Goal: Information Seeking & Learning: Check status

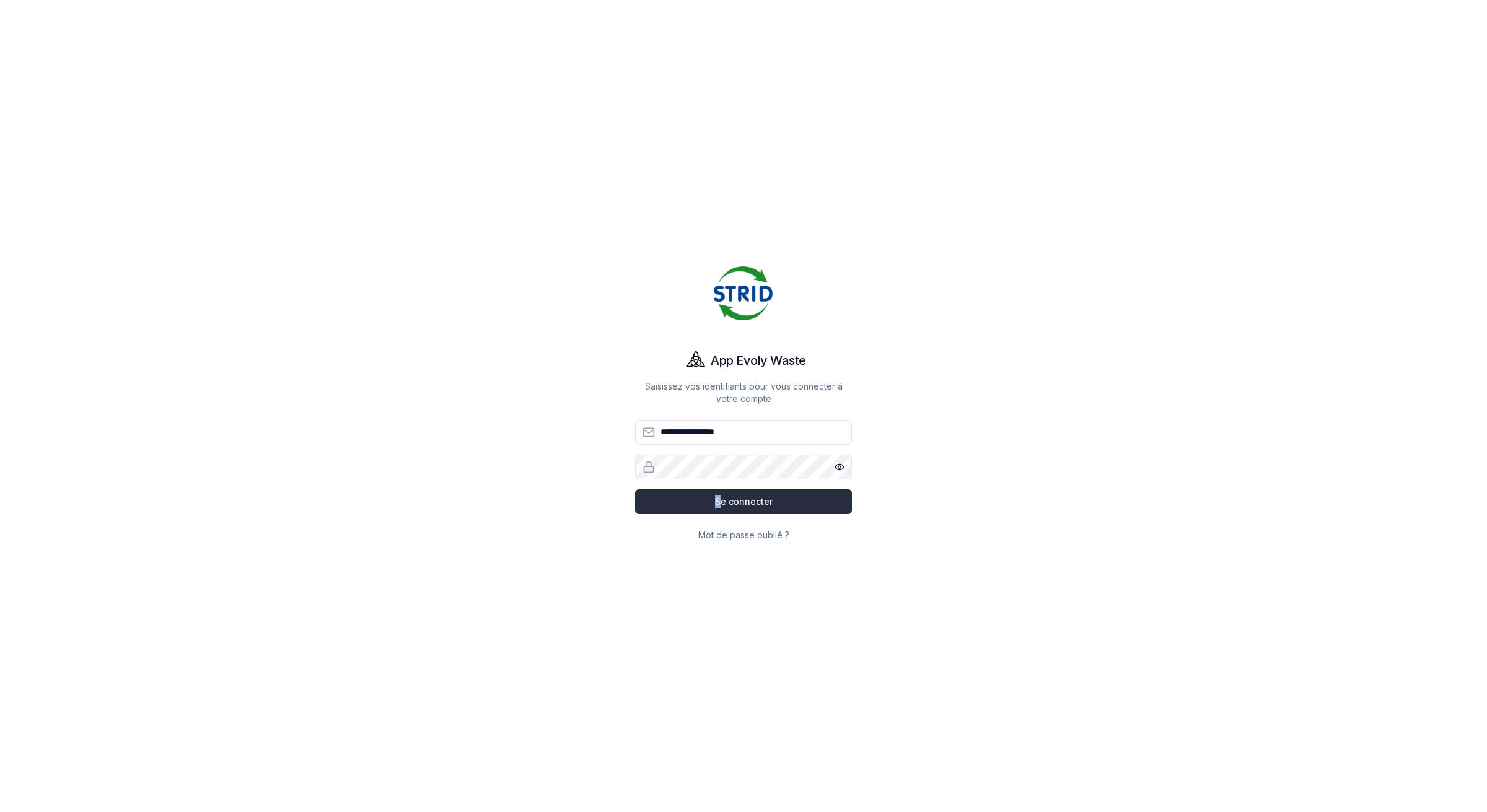
click at [722, 504] on button "Se connecter" at bounding box center [743, 501] width 217 height 25
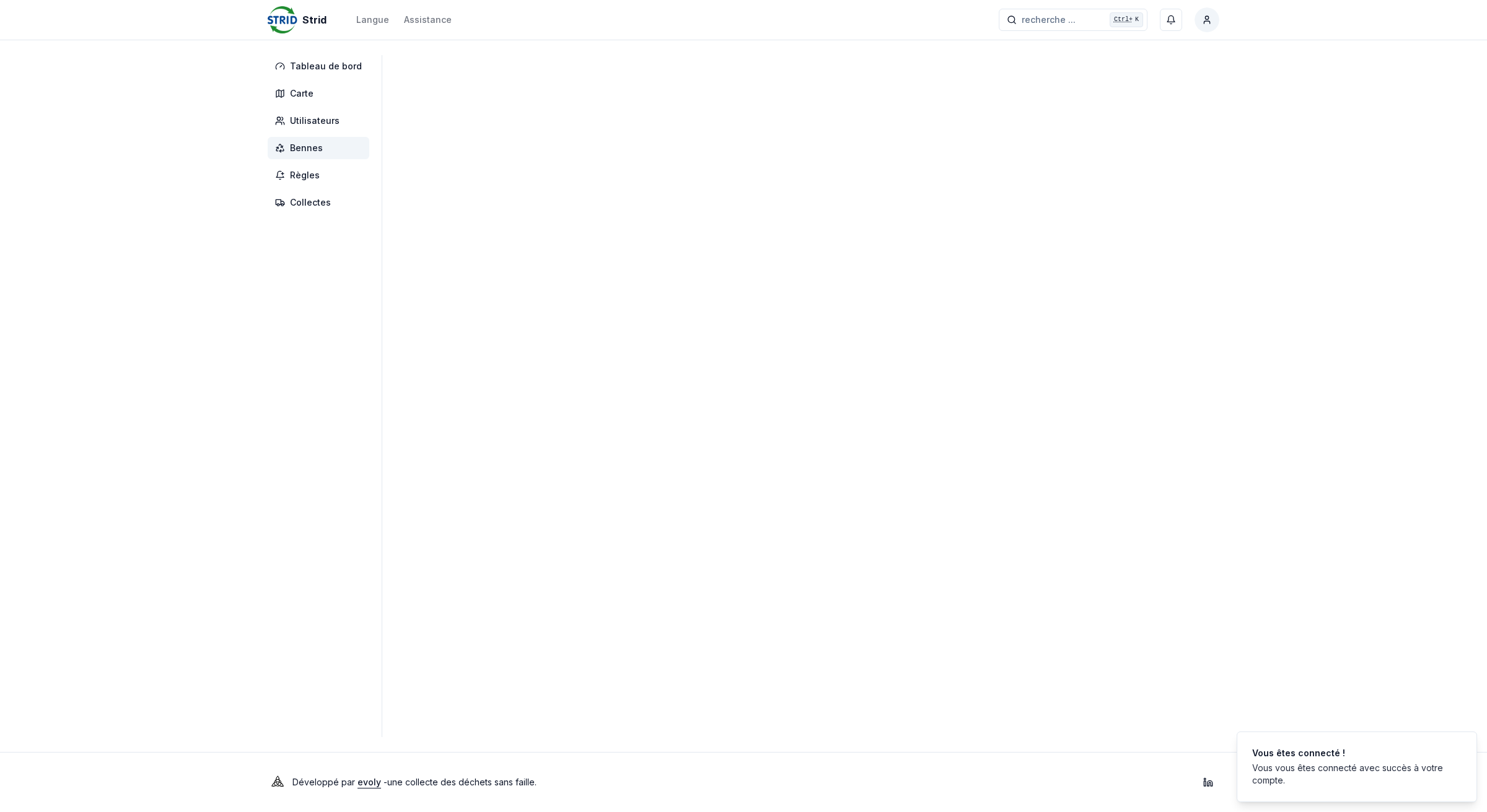
click at [311, 150] on span "Bennes" at bounding box center [306, 148] width 33 height 12
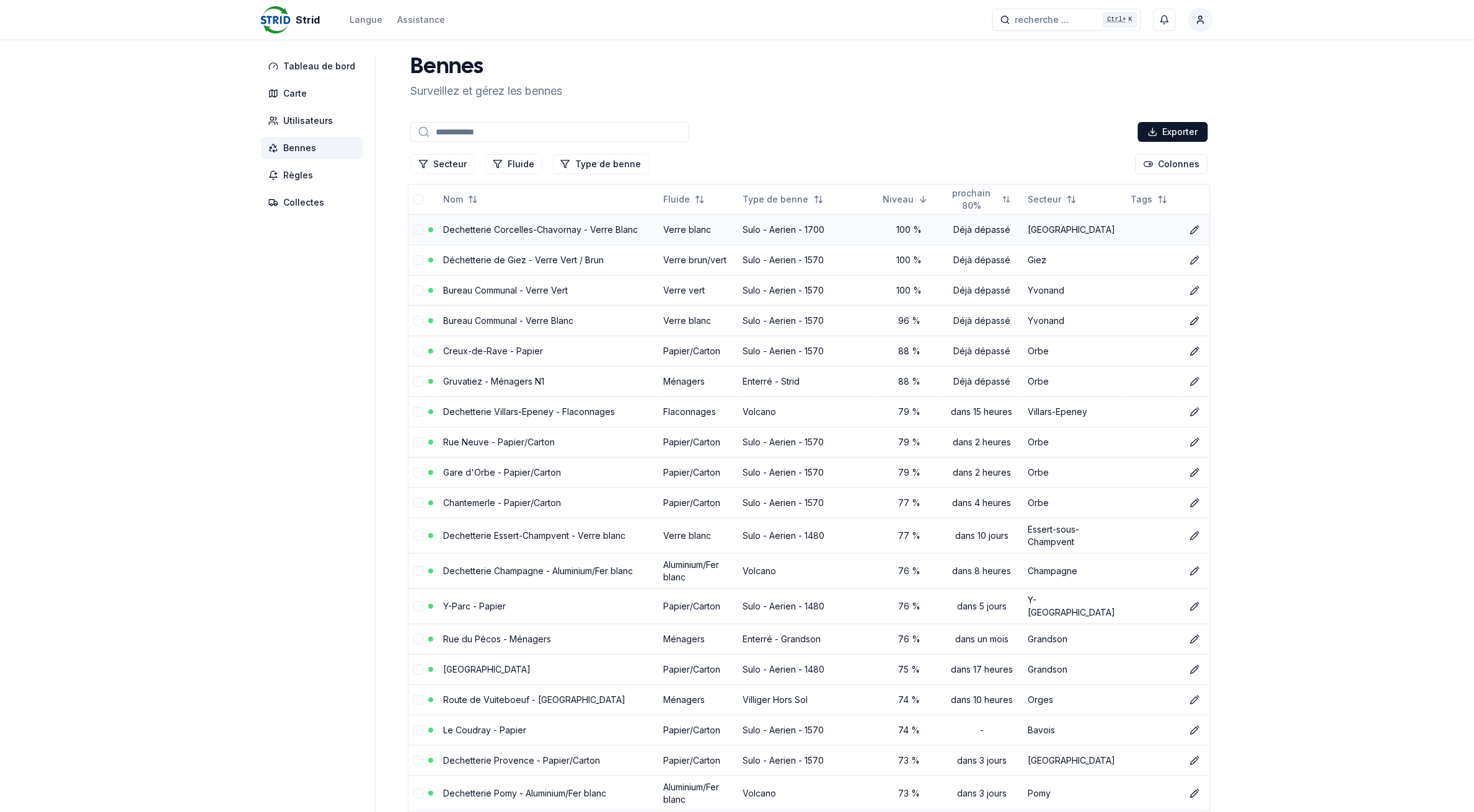
click at [533, 230] on link "Dechetterie Corcelles-Chavornay - Verre Blanc" at bounding box center [541, 230] width 194 height 10
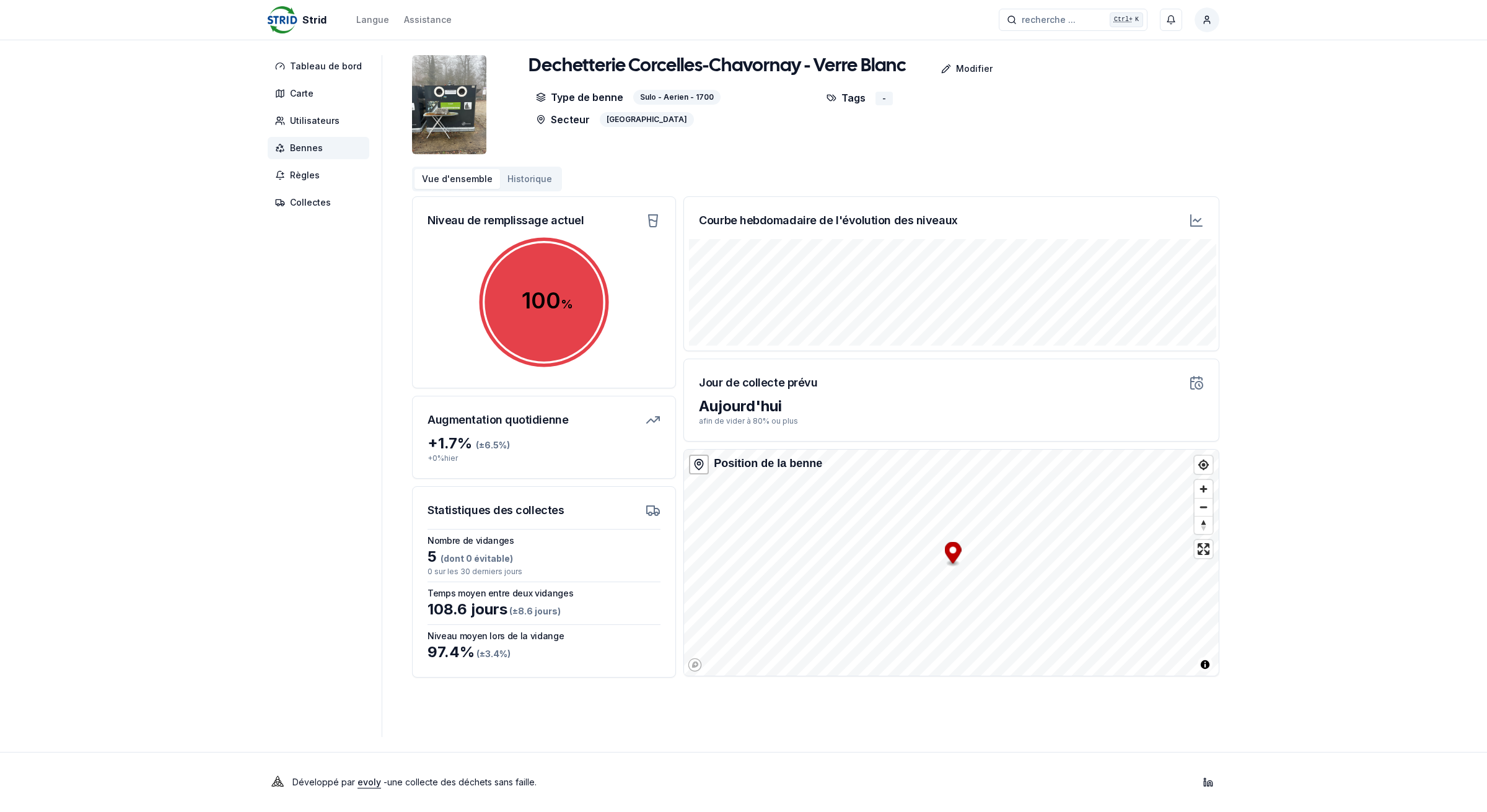
click at [333, 147] on span "Bennes" at bounding box center [319, 148] width 102 height 22
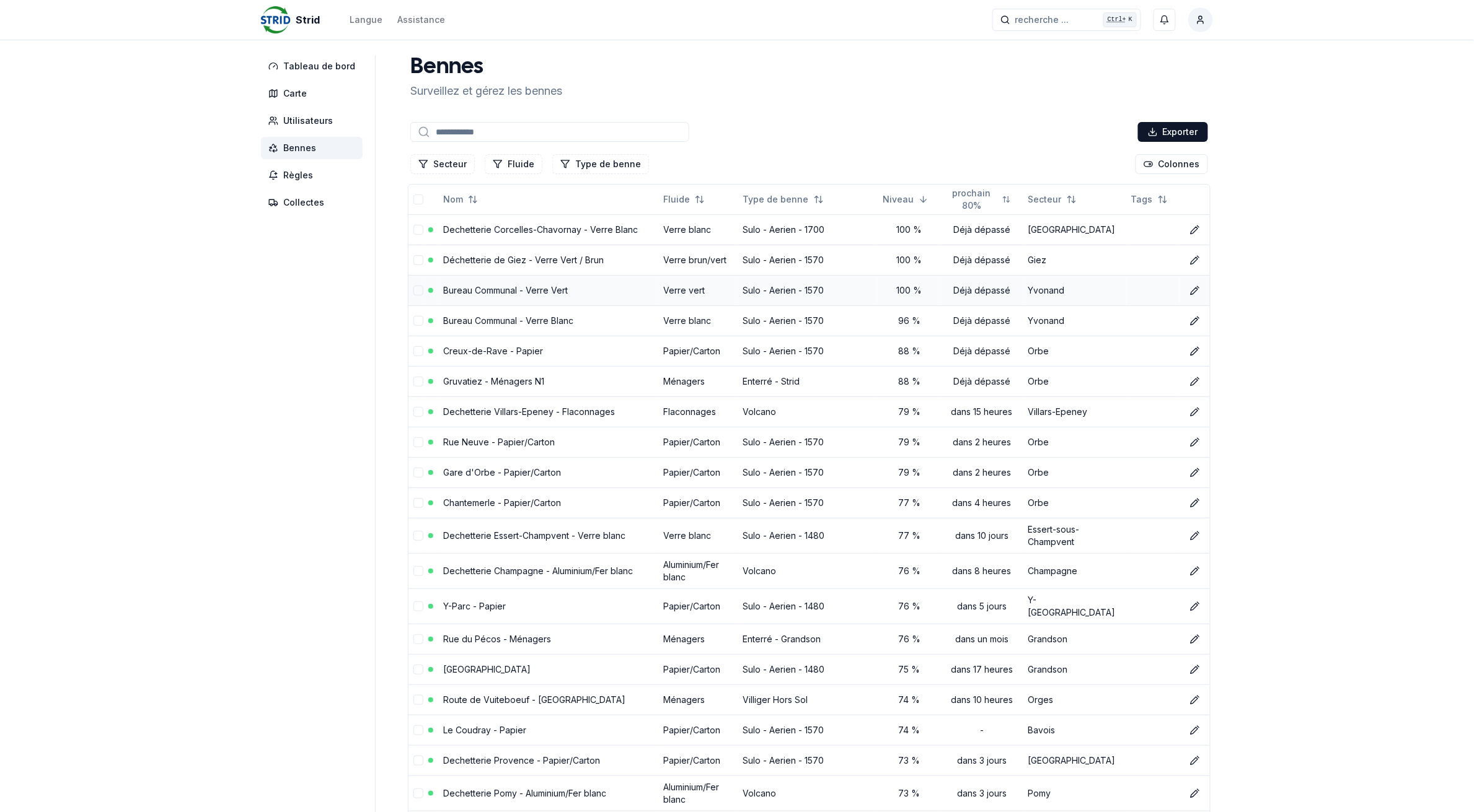
click at [496, 295] on link "Bureau Communal - Verre Vert" at bounding box center [505, 290] width 125 height 10
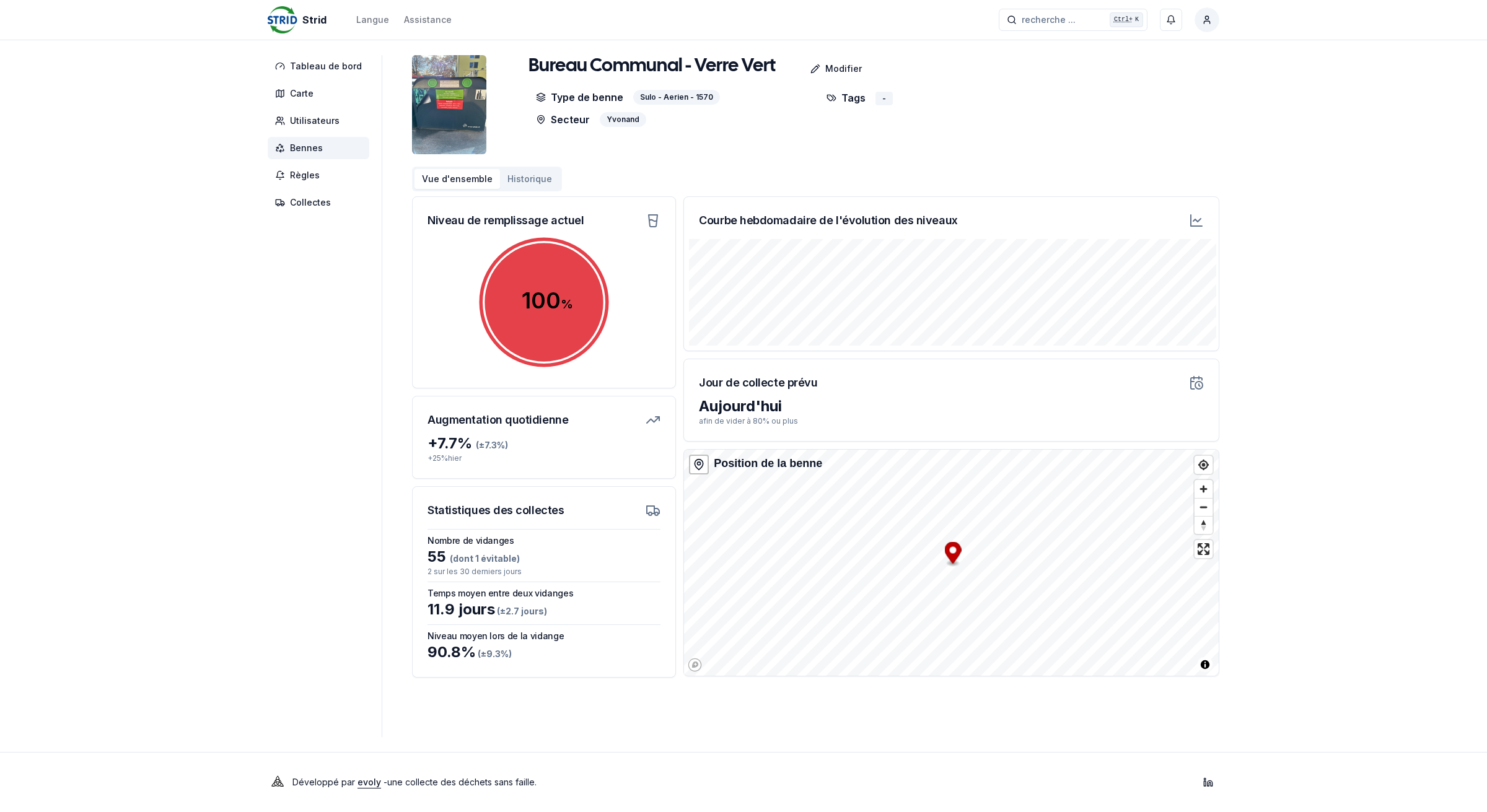
drag, startPoint x: 323, startPoint y: 146, endPoint x: 404, endPoint y: 254, distance: 135.0
click at [323, 146] on span "Bennes" at bounding box center [319, 148] width 102 height 22
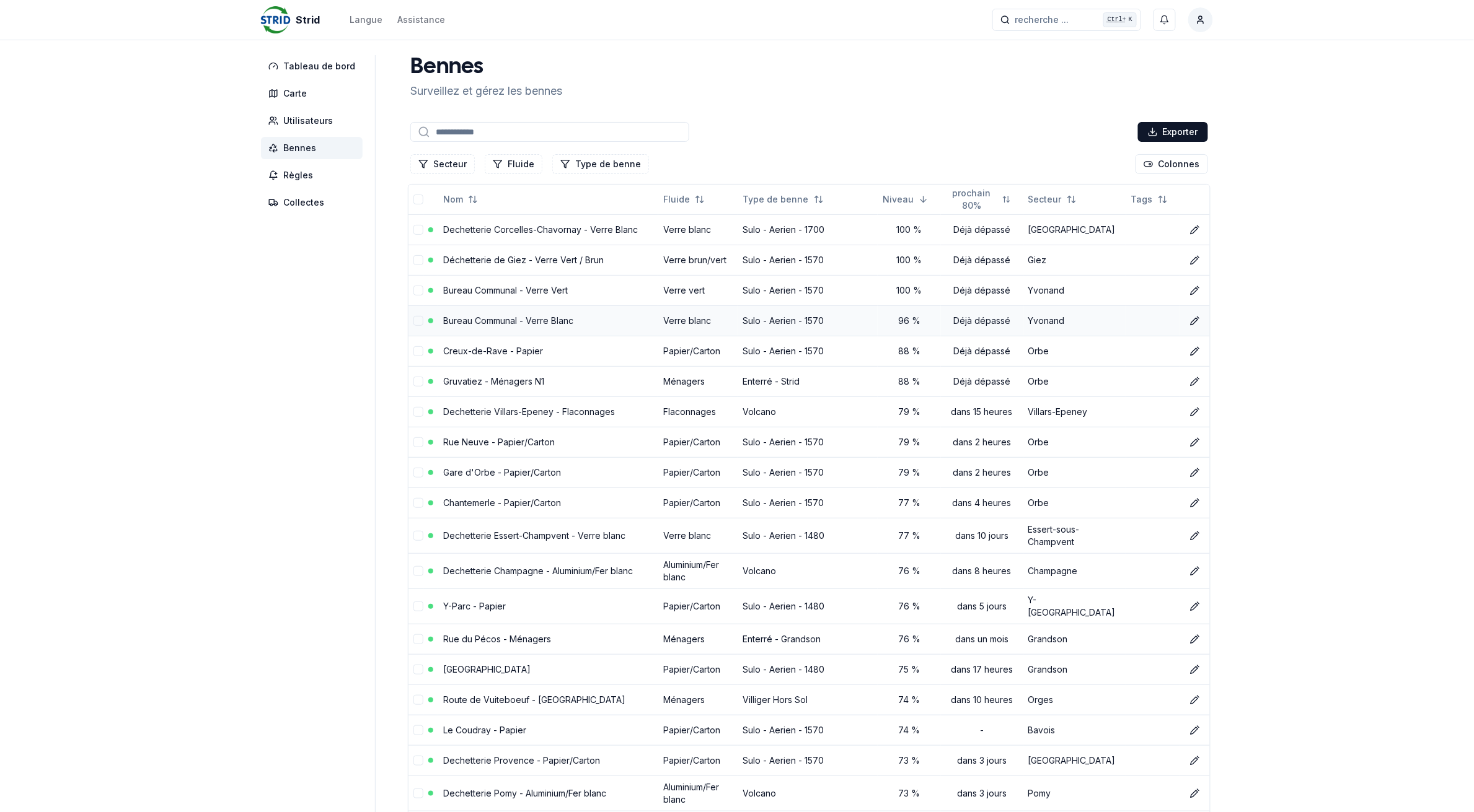
click at [521, 322] on link "Bureau Communal - Verre Blanc" at bounding box center [508, 320] width 130 height 10
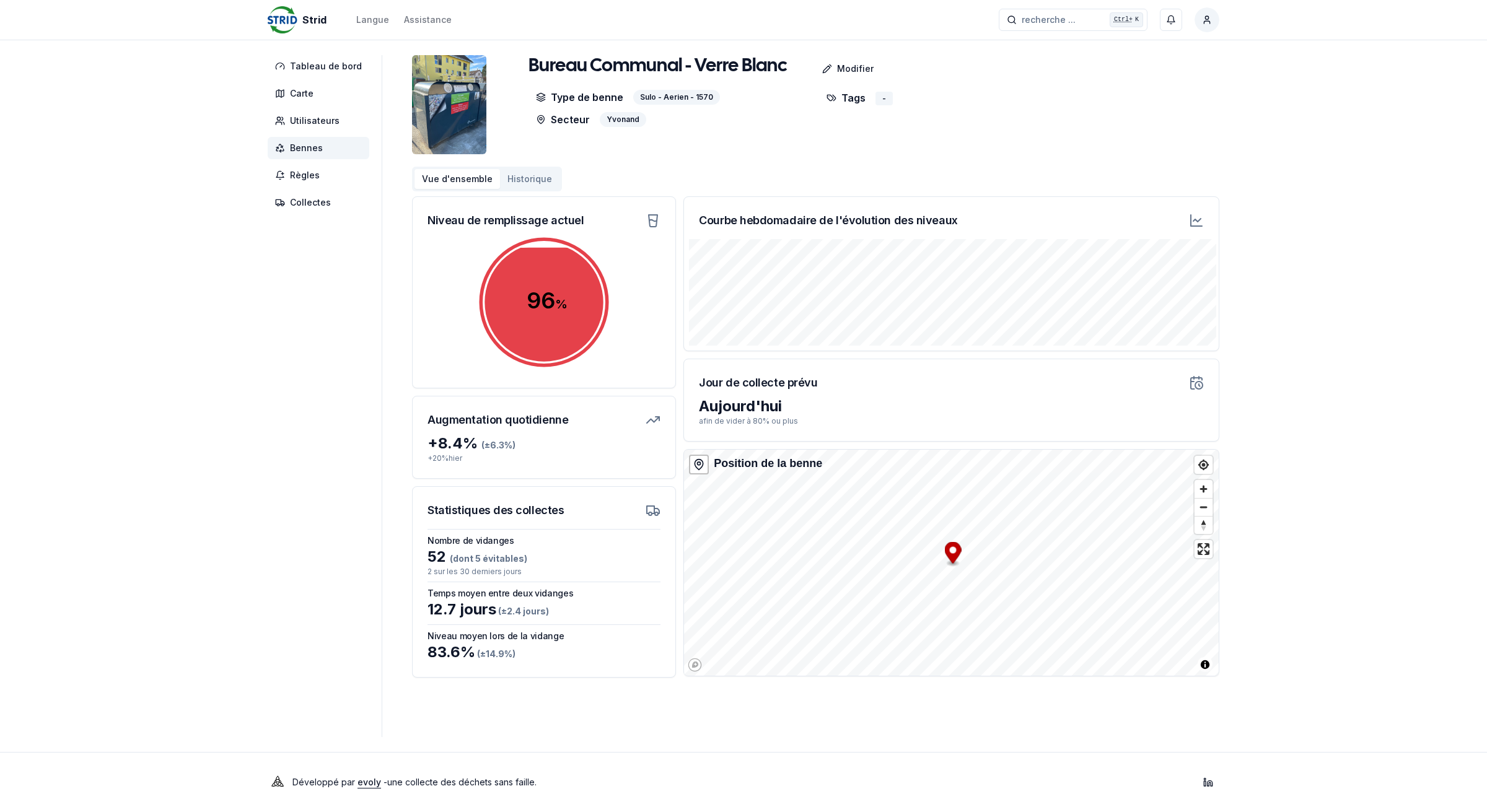
click at [329, 144] on span "Bennes" at bounding box center [319, 148] width 102 height 22
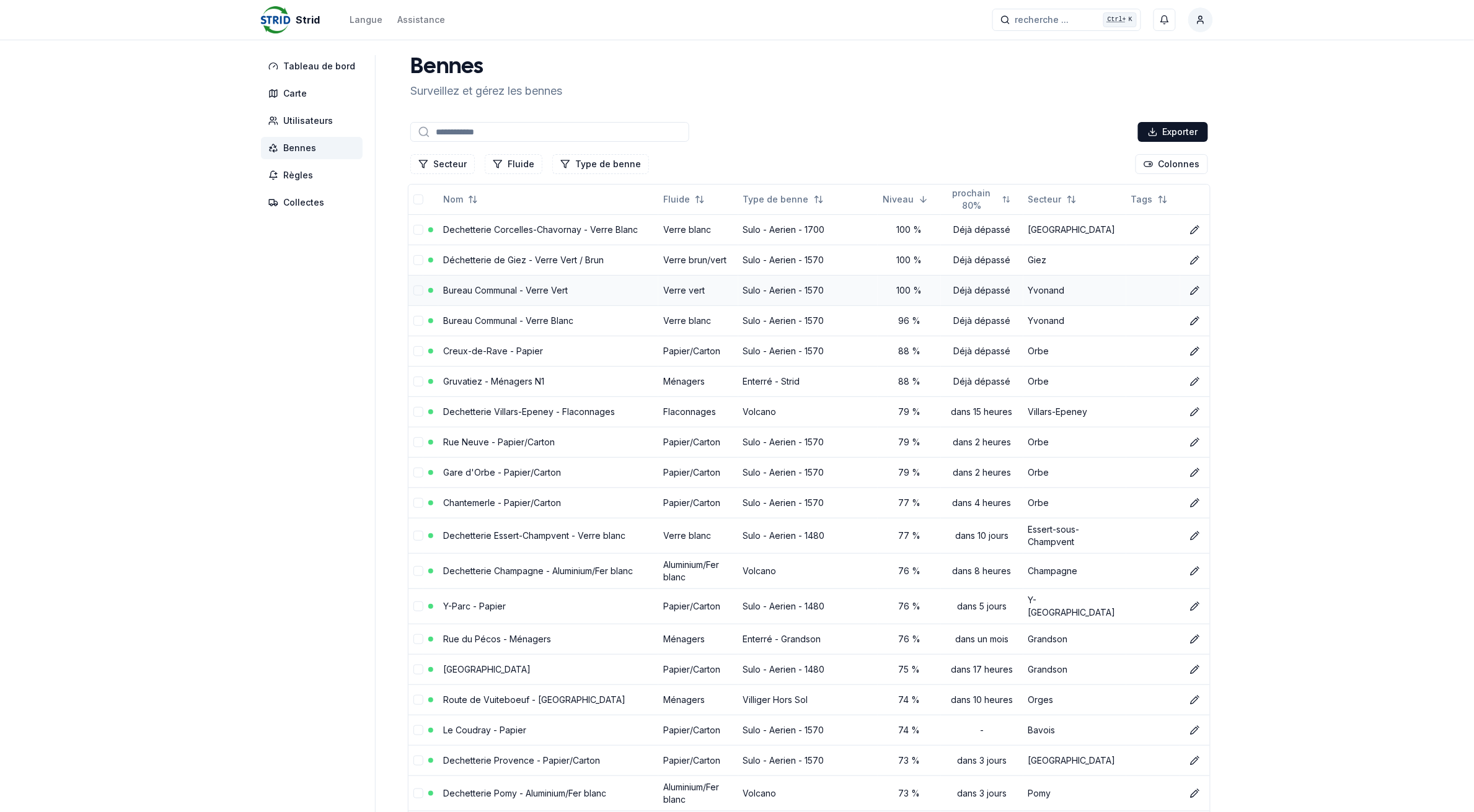
scroll to position [77, 0]
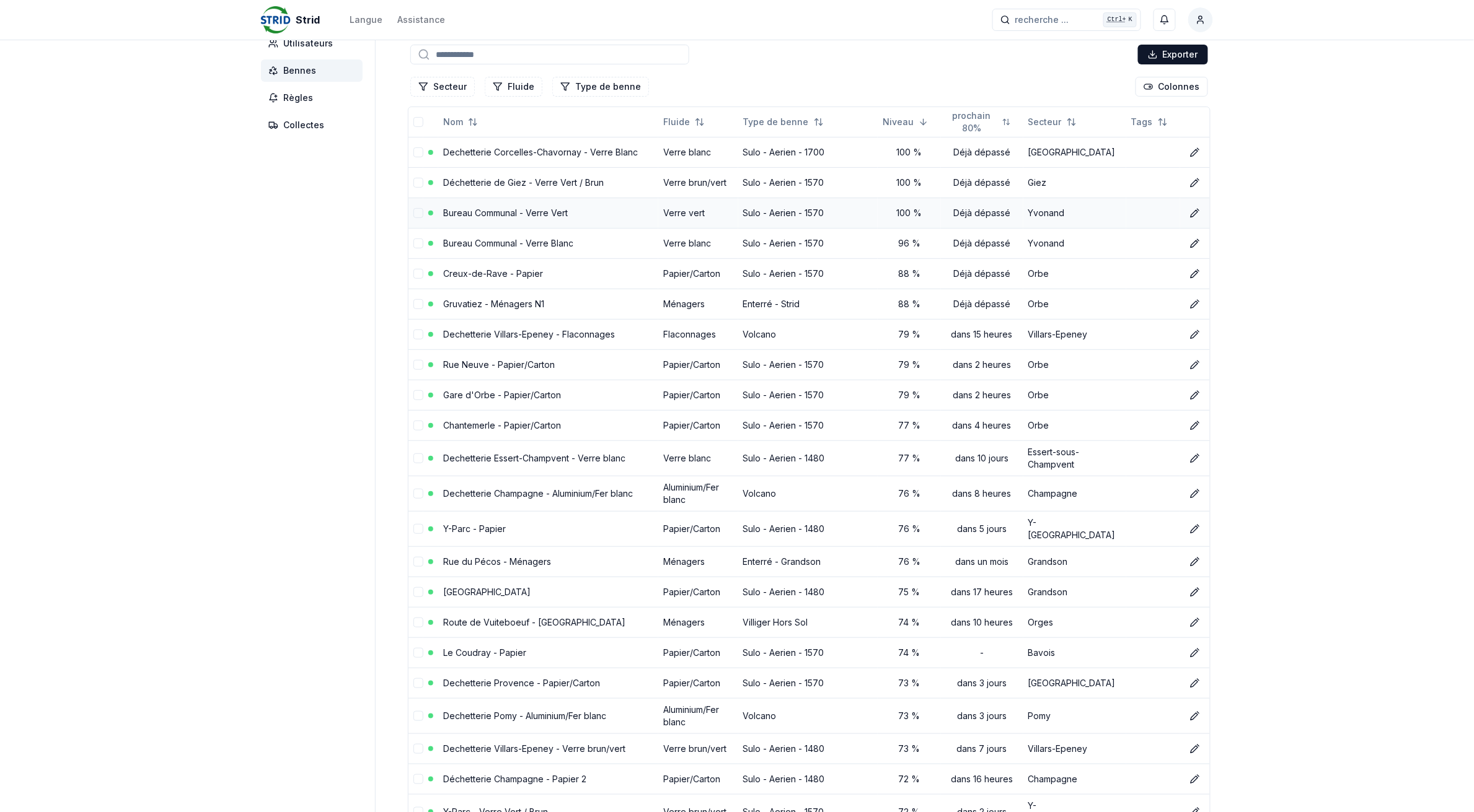
click at [449, 279] on link "Creux-de-Rave - Papier" at bounding box center [493, 274] width 100 height 10
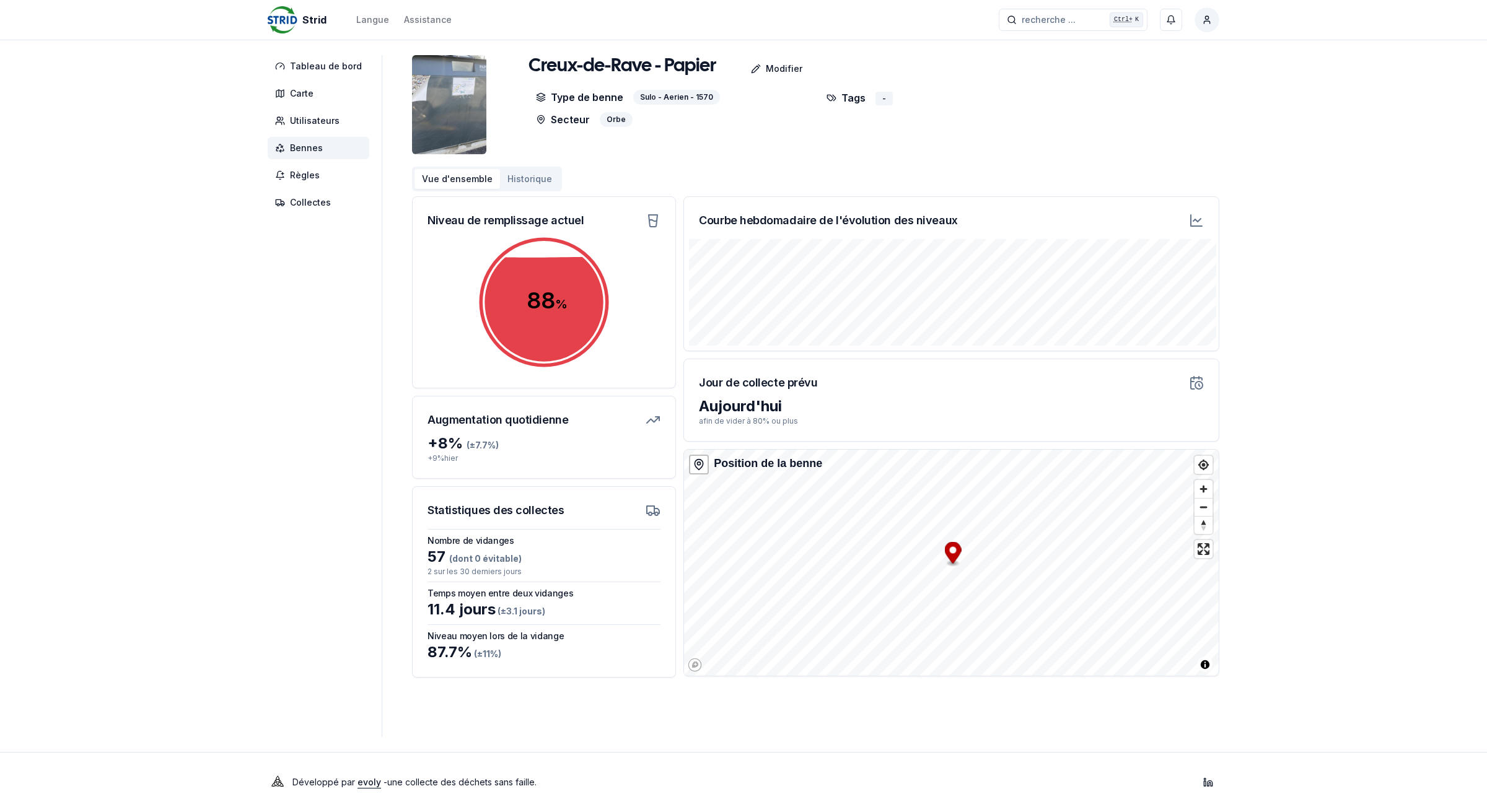
click at [323, 143] on span "Bennes" at bounding box center [319, 148] width 102 height 22
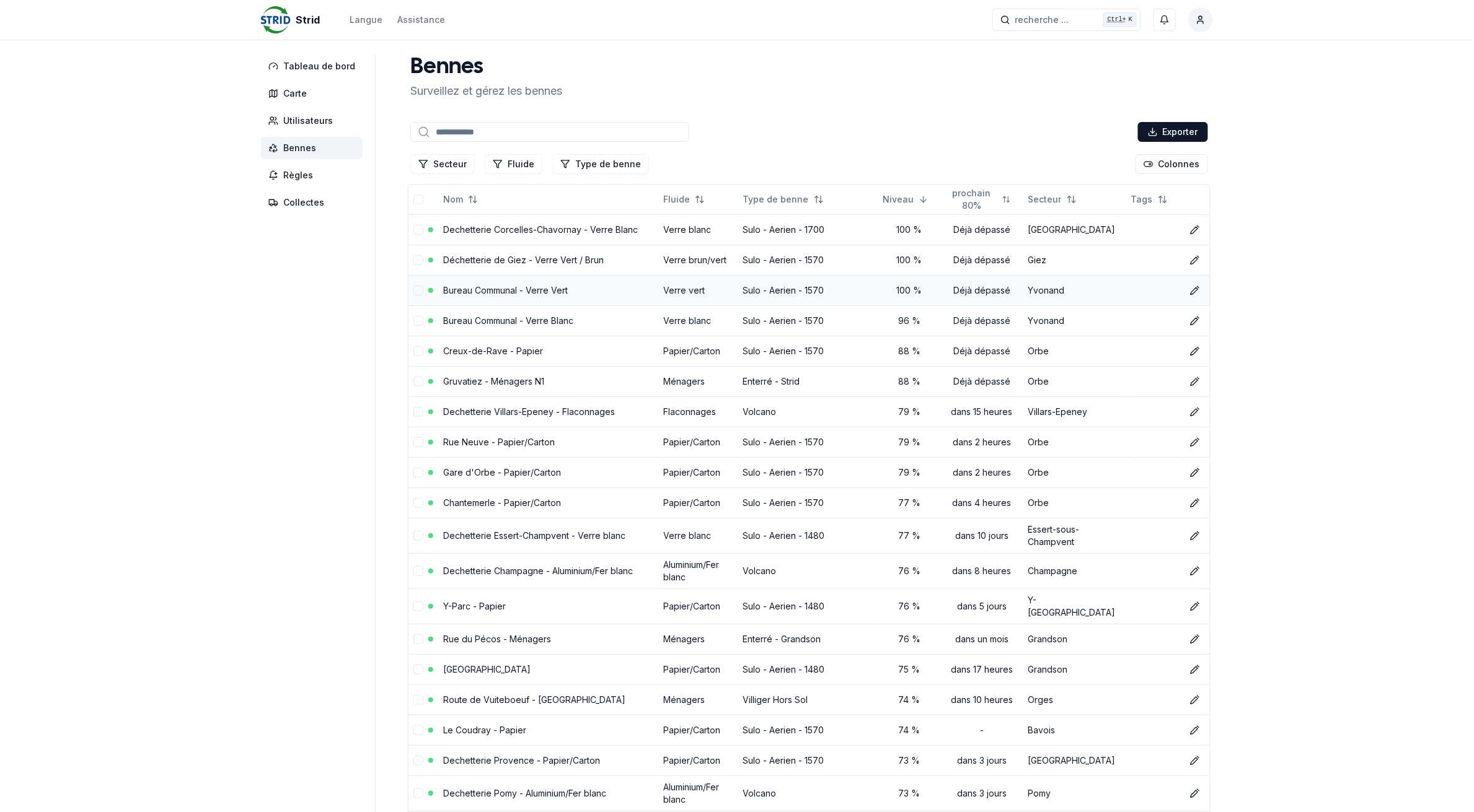
click at [534, 293] on link "Bureau Communal - Verre Vert" at bounding box center [505, 290] width 125 height 10
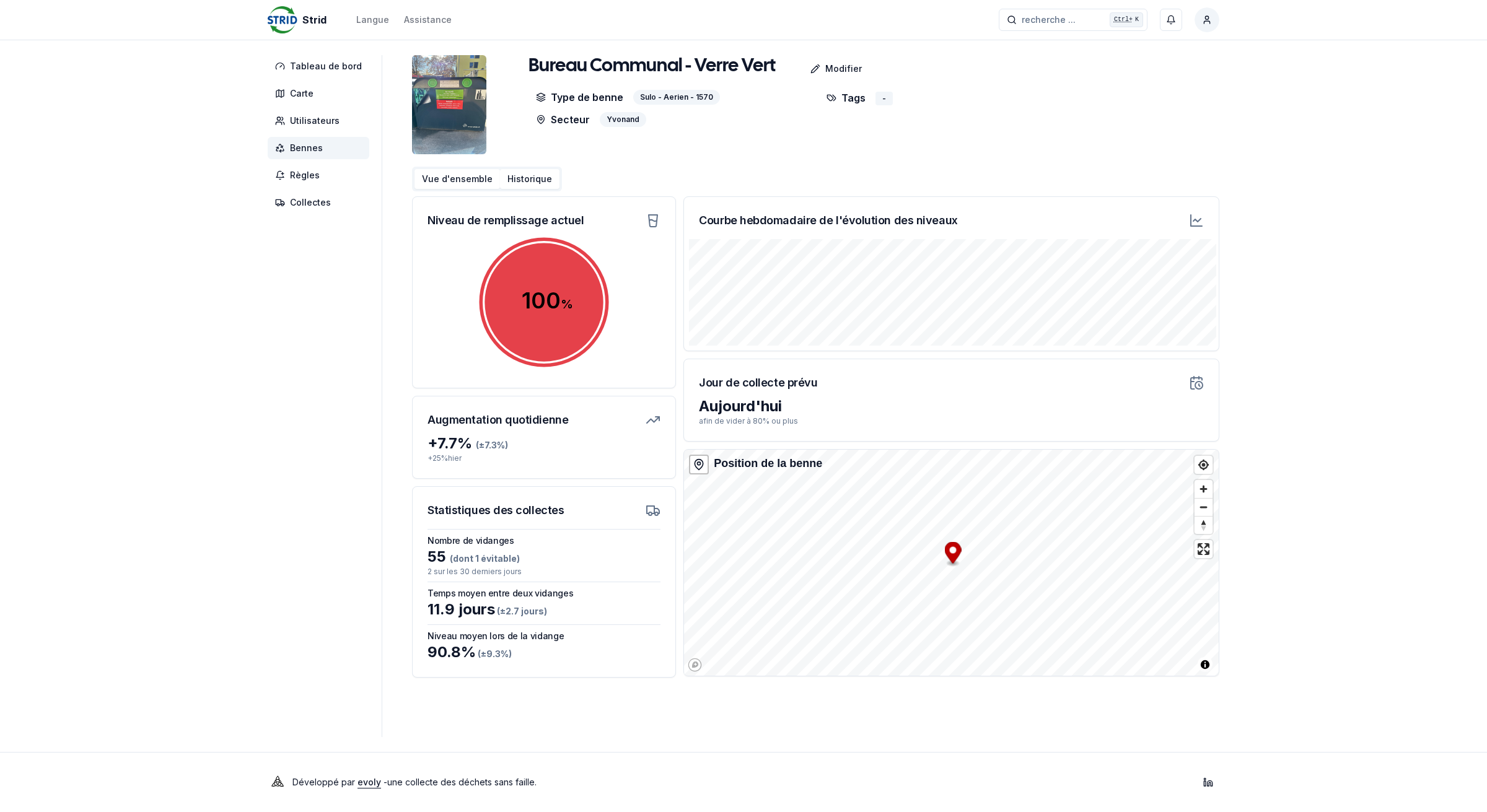
click at [509, 177] on button "Historique" at bounding box center [530, 178] width 59 height 20
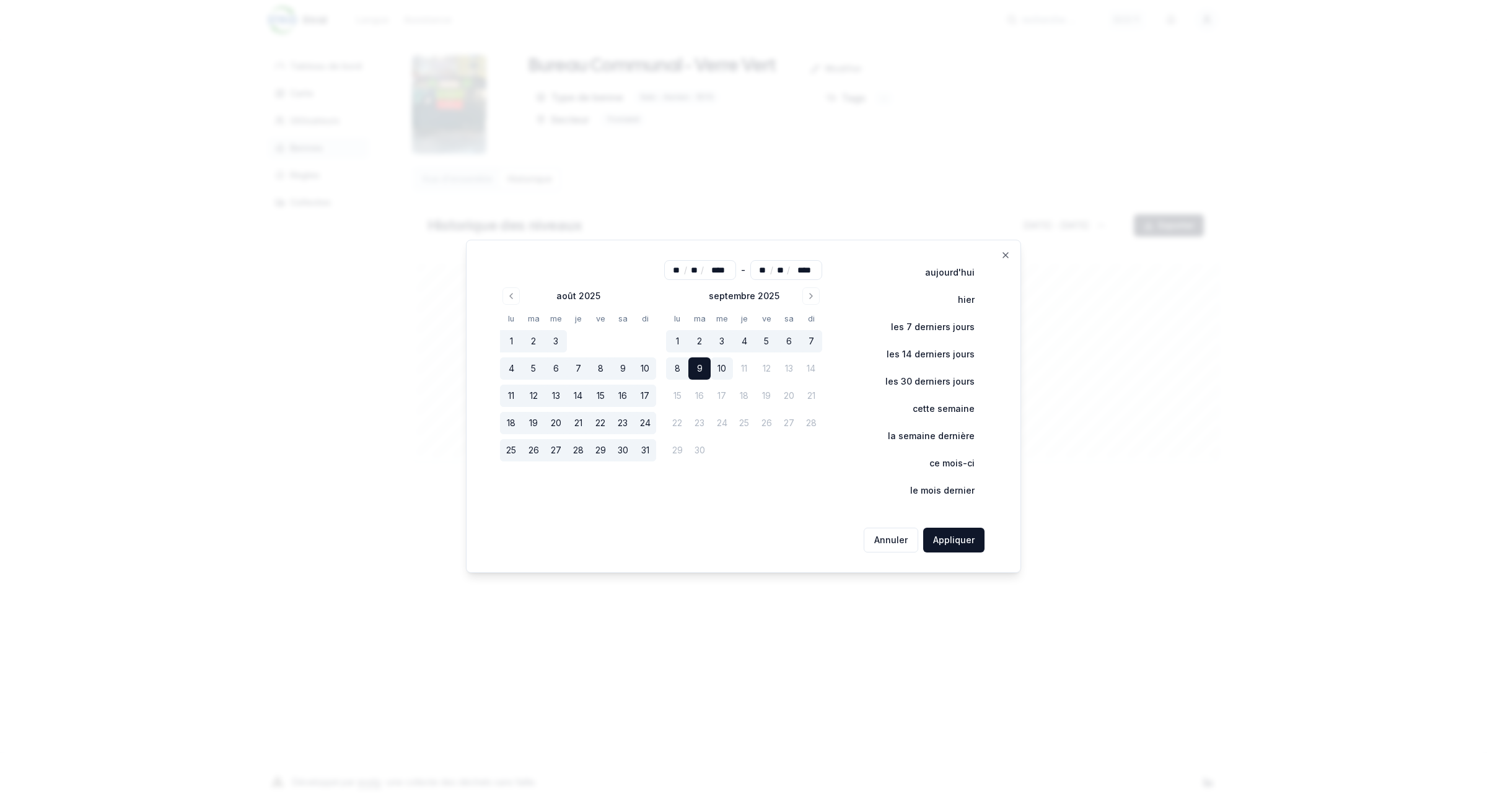
click at [716, 373] on button "10" at bounding box center [721, 368] width 22 height 22
type input "**"
click at [726, 370] on button "10" at bounding box center [721, 368] width 22 height 22
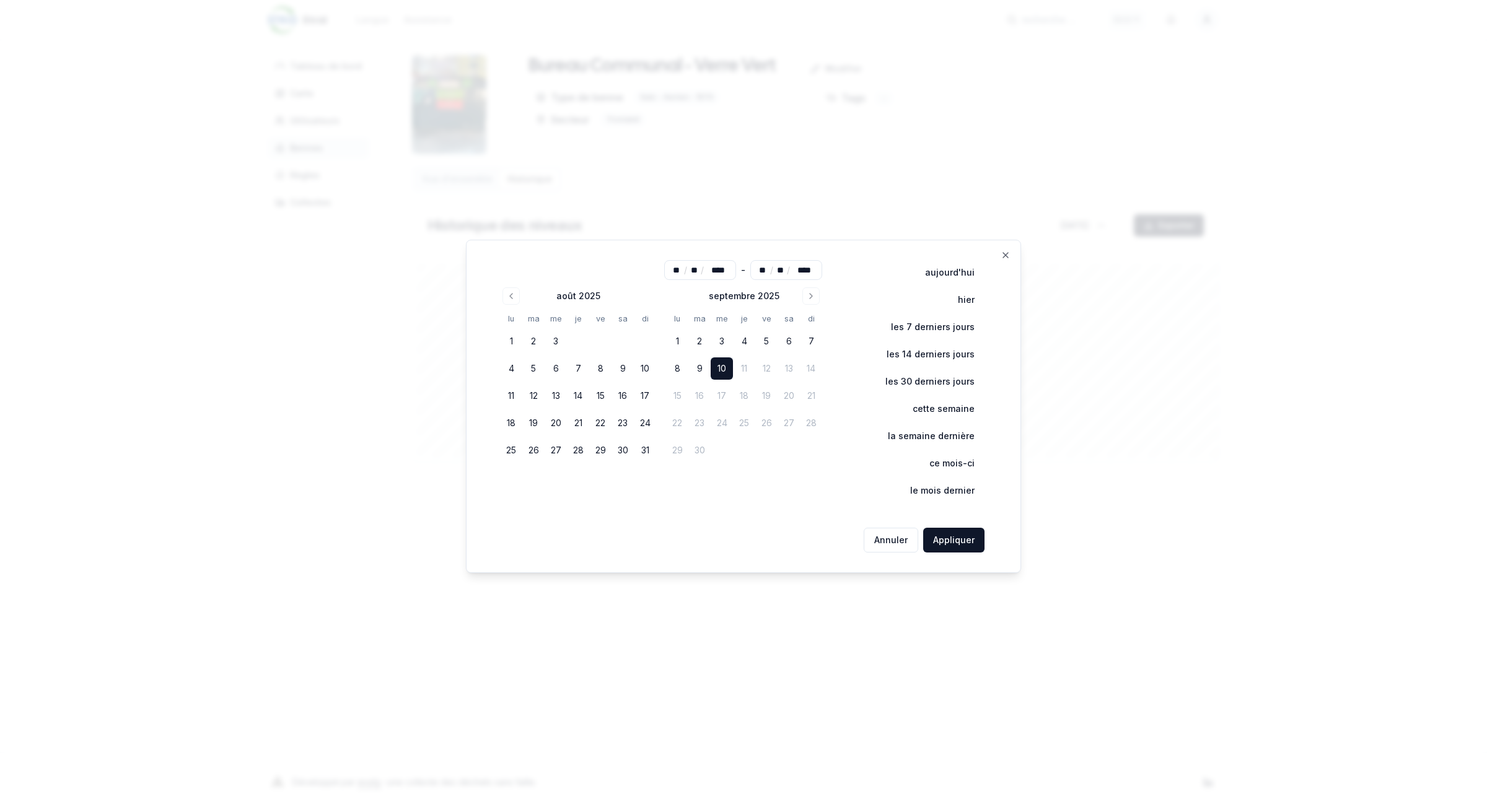
type input "**"
click at [951, 540] on button "Appliquer" at bounding box center [954, 540] width 61 height 25
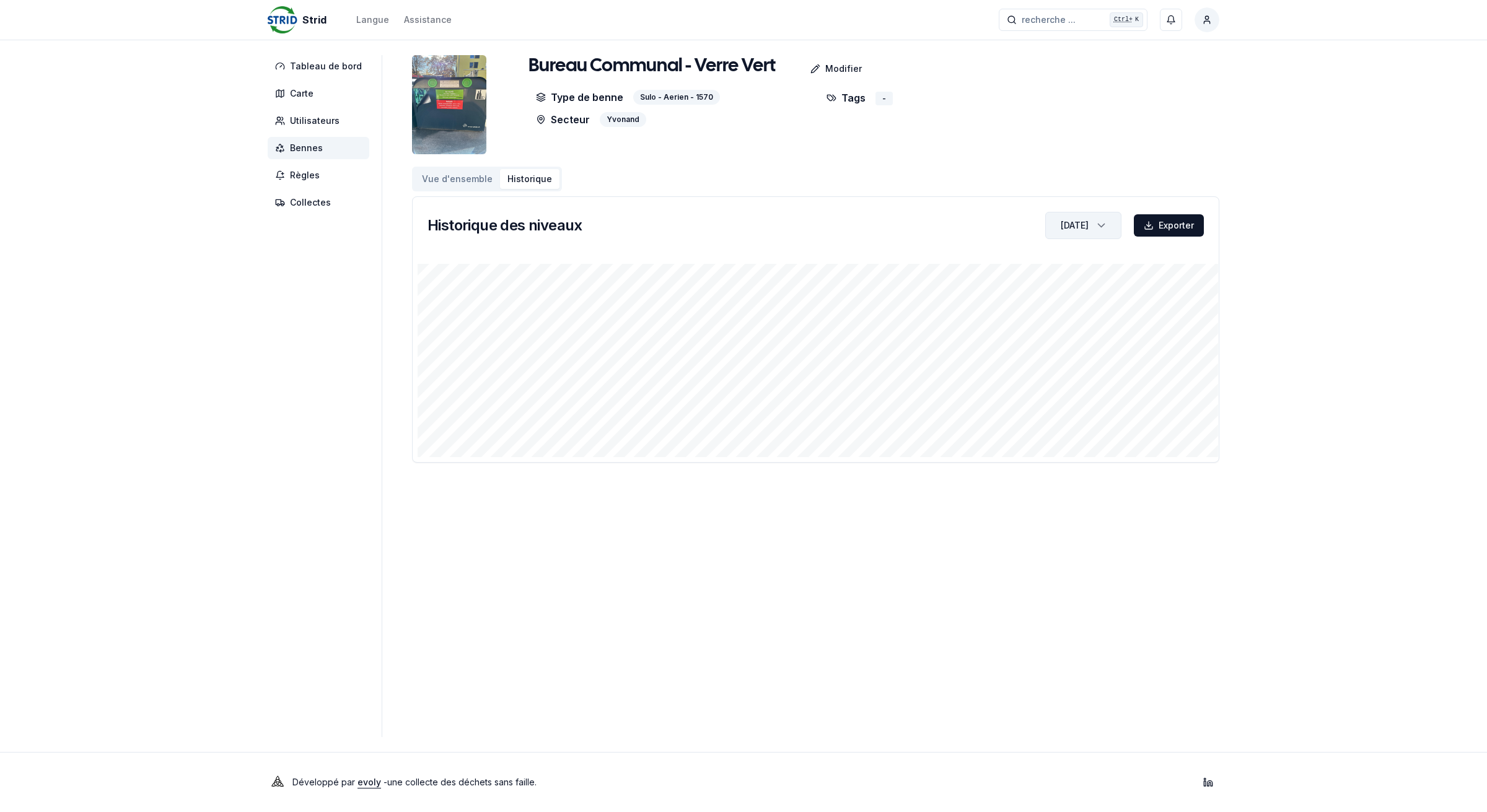
click at [1078, 229] on div "[DATE]" at bounding box center [1075, 225] width 28 height 12
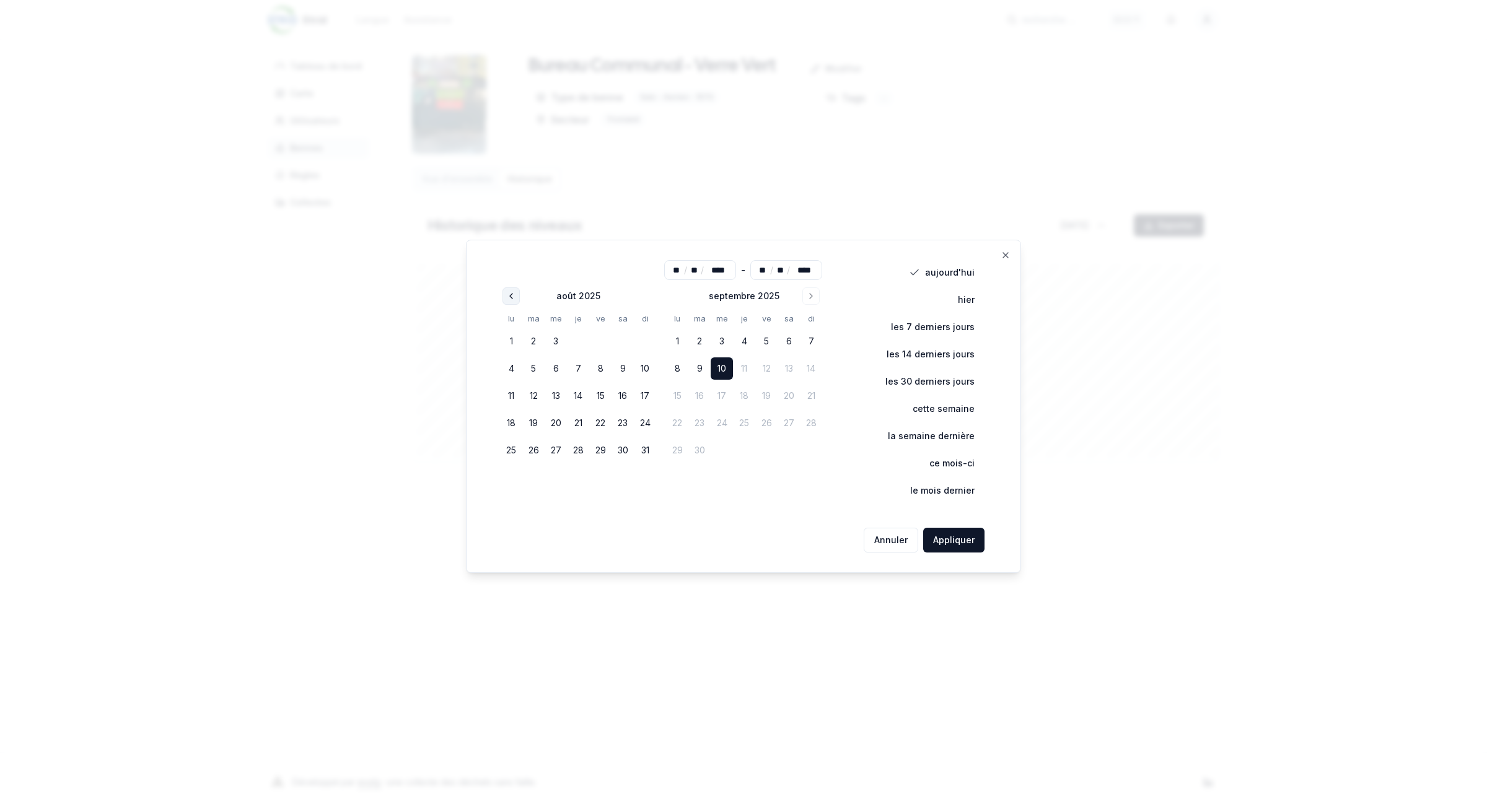
click at [512, 296] on polyline "Go to previous month" at bounding box center [511, 296] width 3 height 5
click at [517, 342] on button "1" at bounding box center [511, 341] width 22 height 22
type input "**"
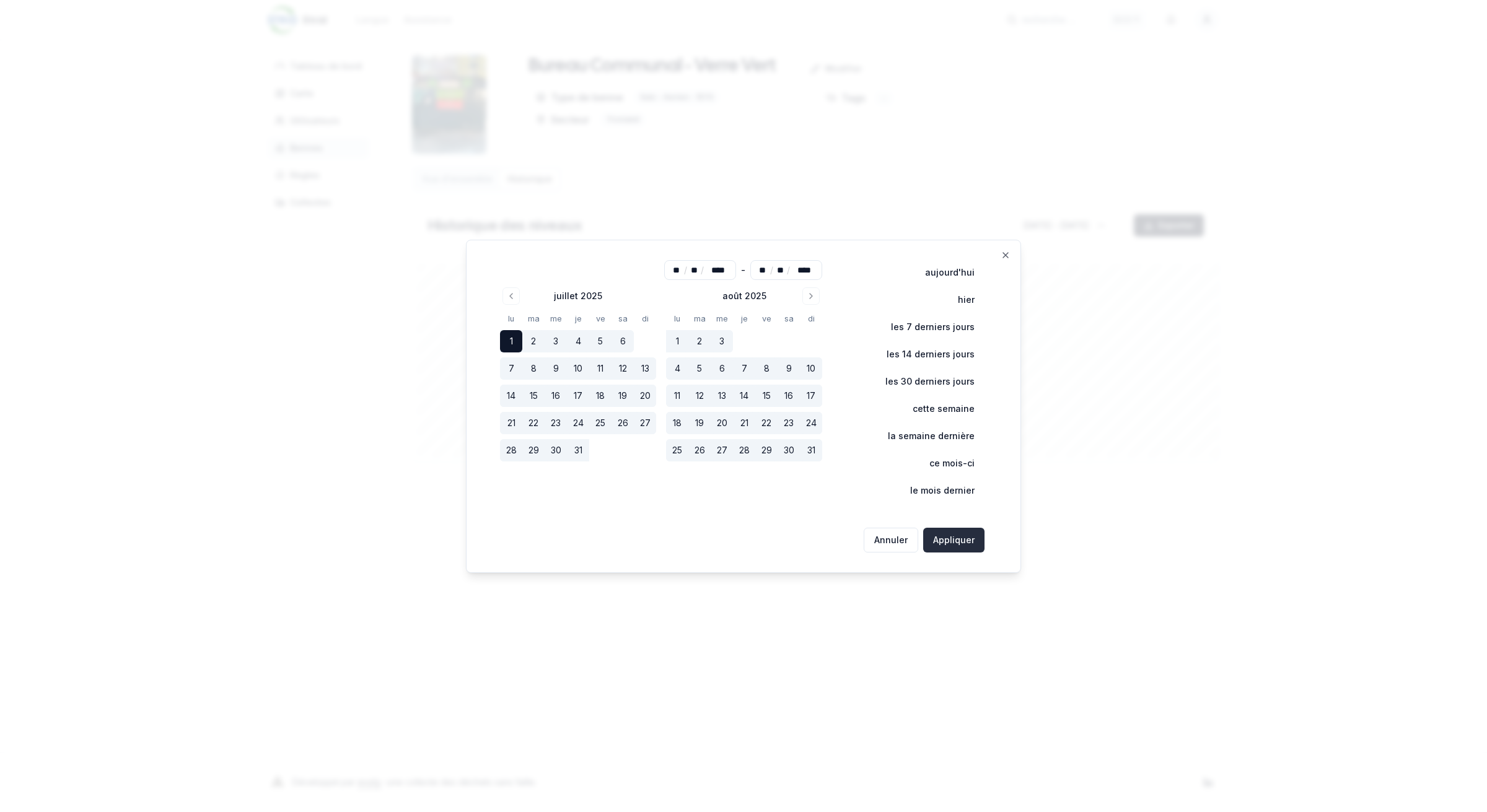
click at [968, 543] on button "Appliquer" at bounding box center [954, 540] width 61 height 25
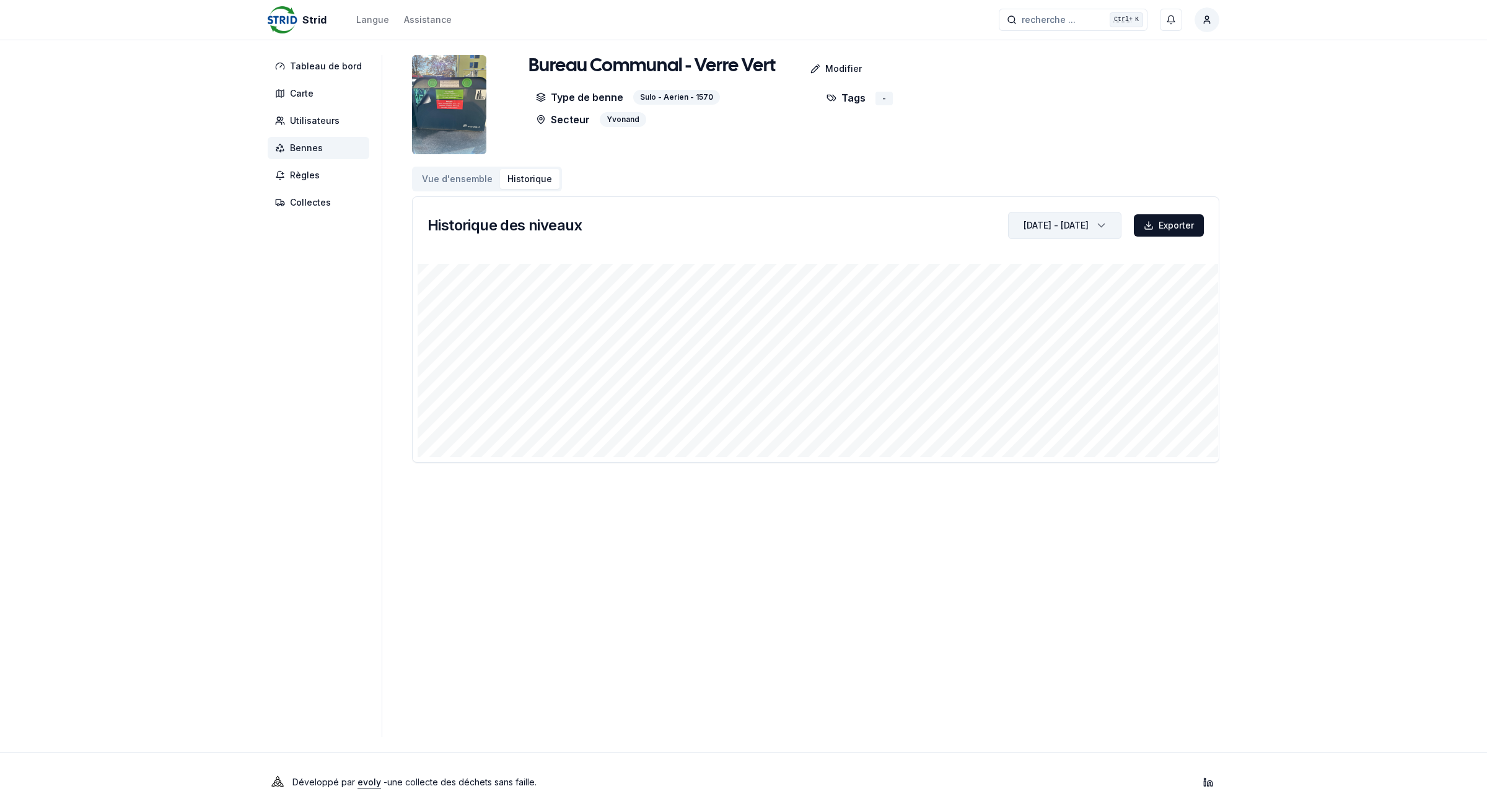
click at [1077, 224] on div "[DATE] - [DATE]" at bounding box center [1057, 225] width 65 height 12
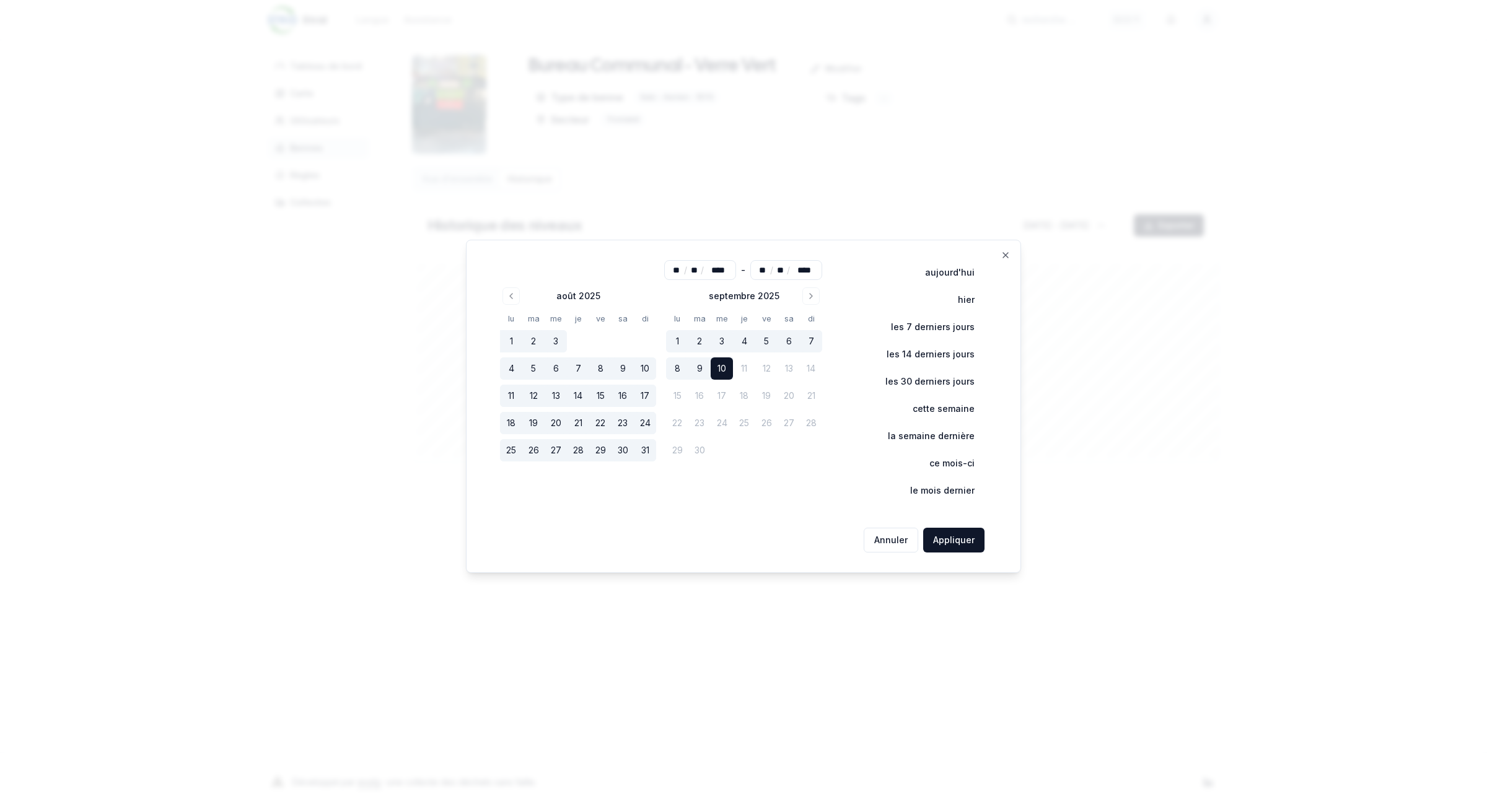
click at [512, 338] on button "1" at bounding box center [511, 341] width 22 height 22
type input "**"
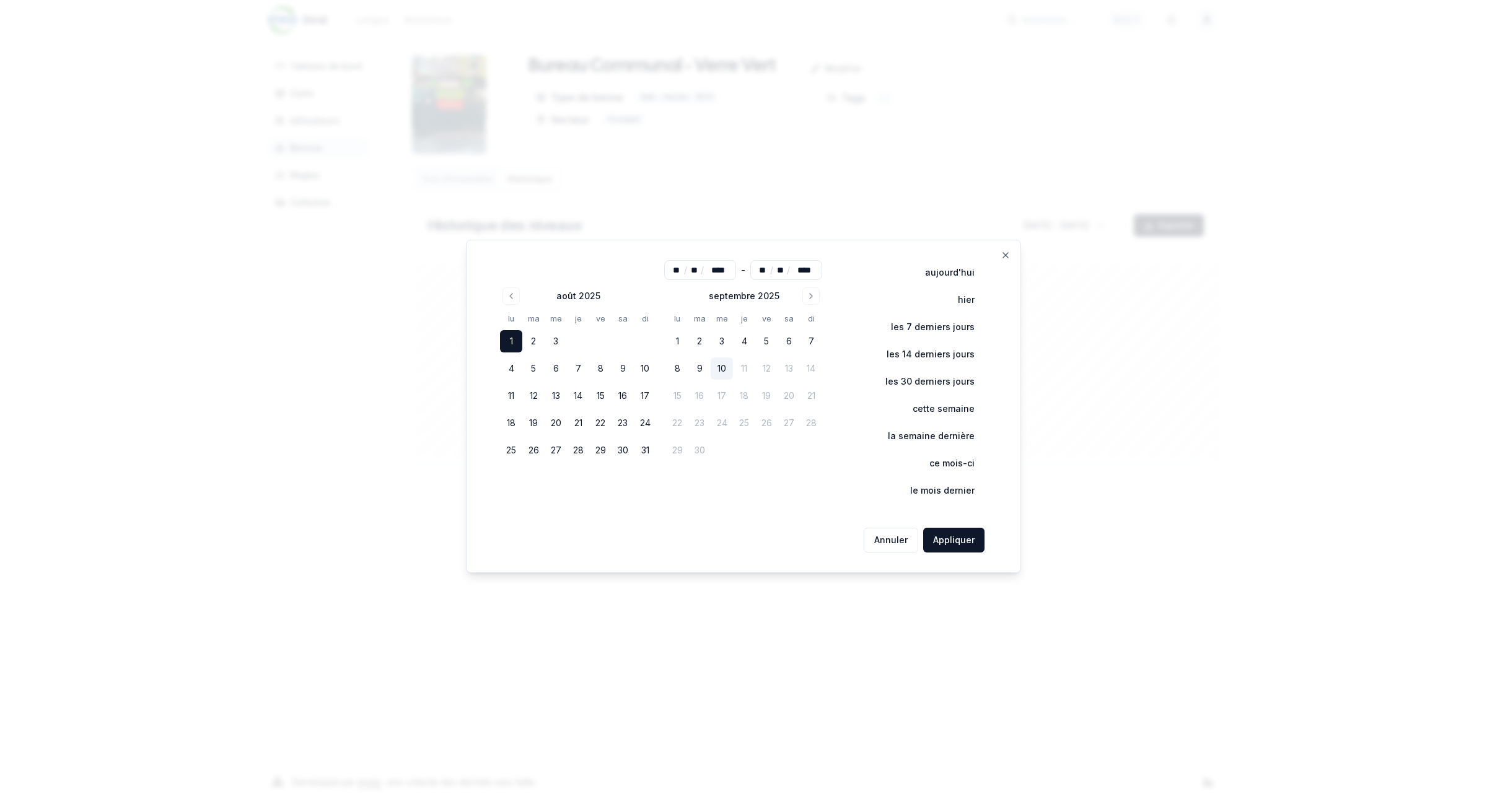
click at [512, 339] on button "1" at bounding box center [511, 341] width 22 height 22
type input "**"
click at [770, 270] on input "**" at bounding box center [762, 270] width 17 height 12
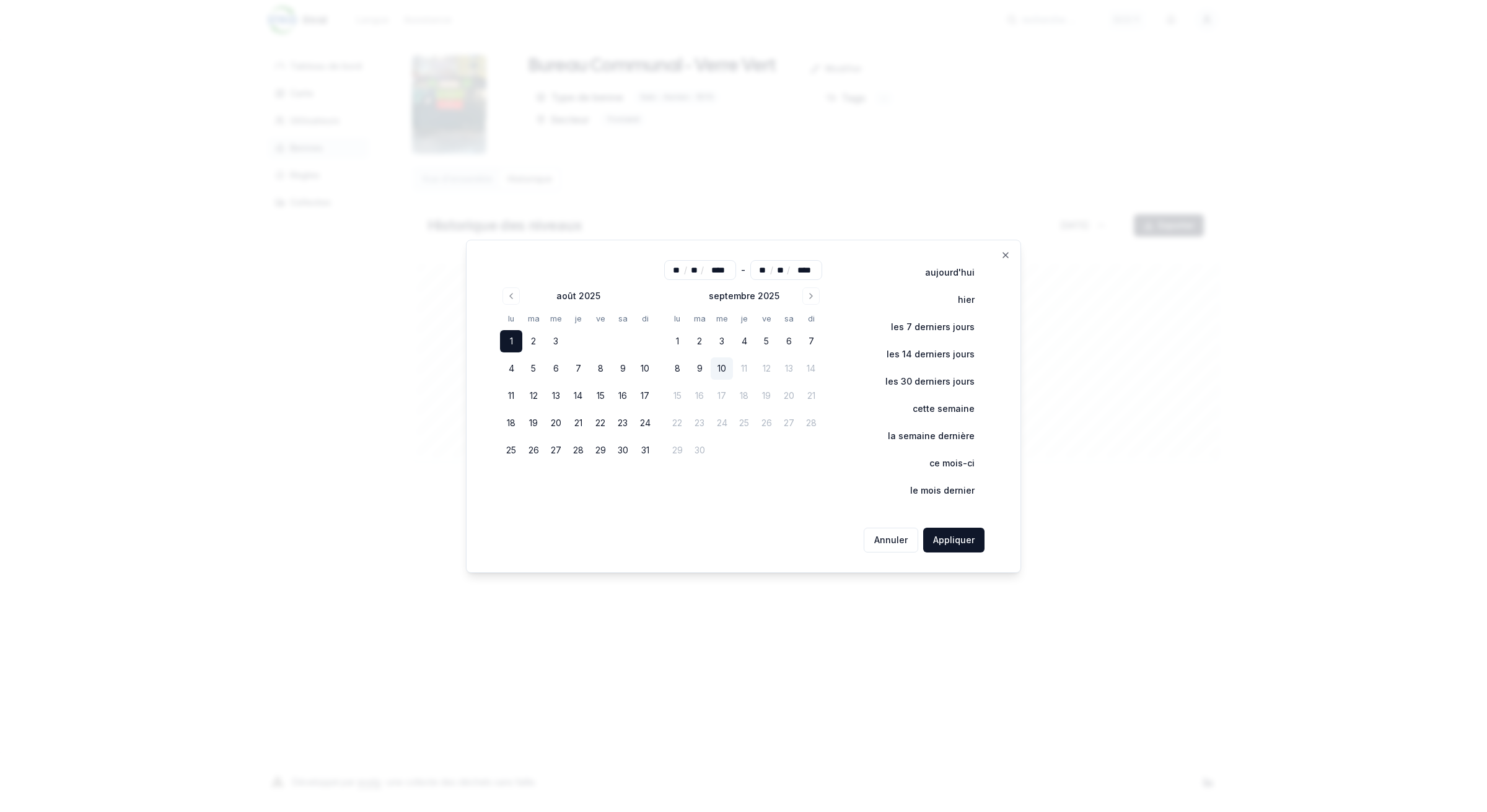
click at [726, 370] on button "10" at bounding box center [721, 368] width 22 height 22
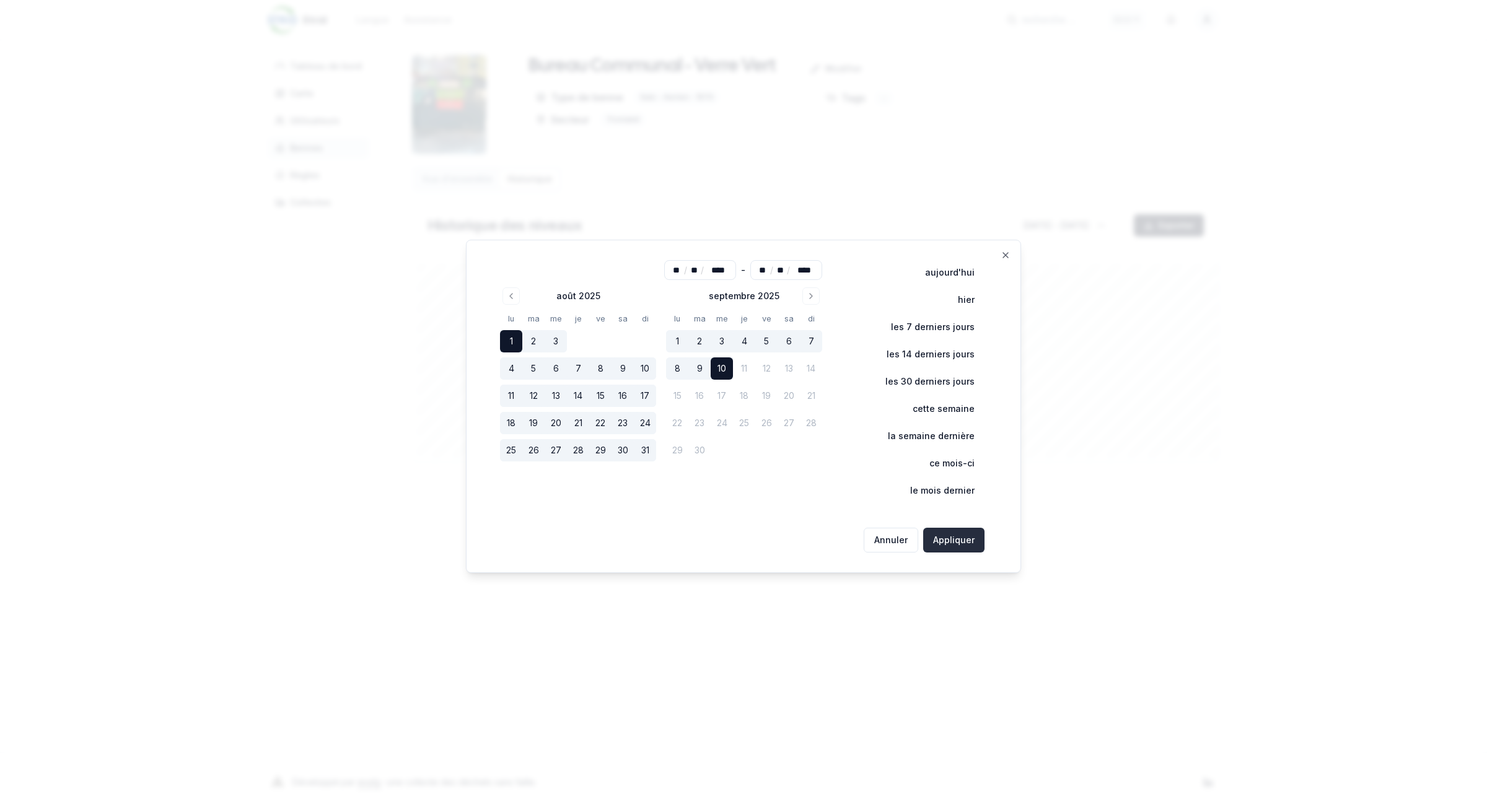
click at [973, 537] on button "Appliquer" at bounding box center [954, 540] width 61 height 25
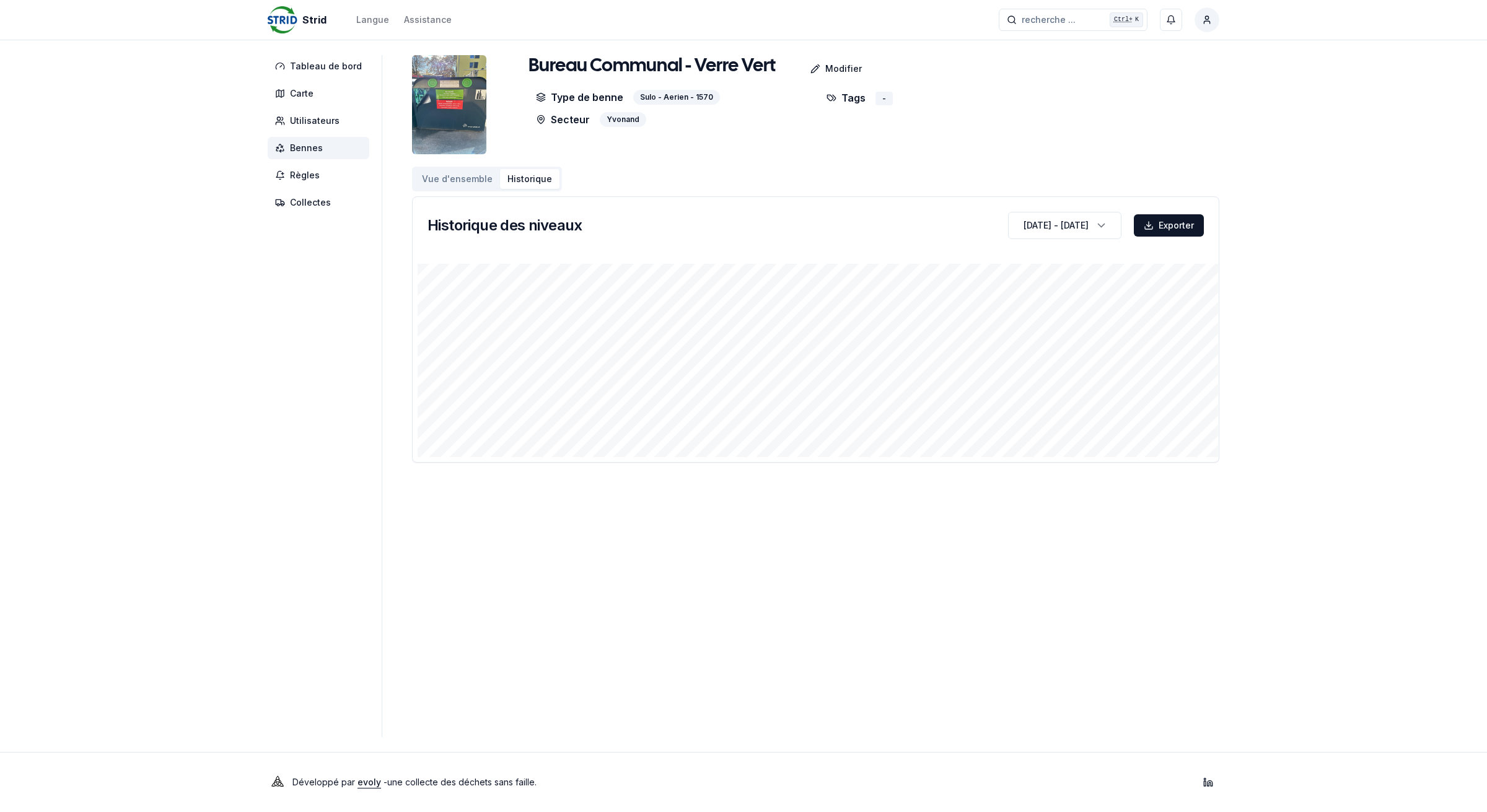
click at [330, 150] on span "Bennes" at bounding box center [319, 148] width 102 height 22
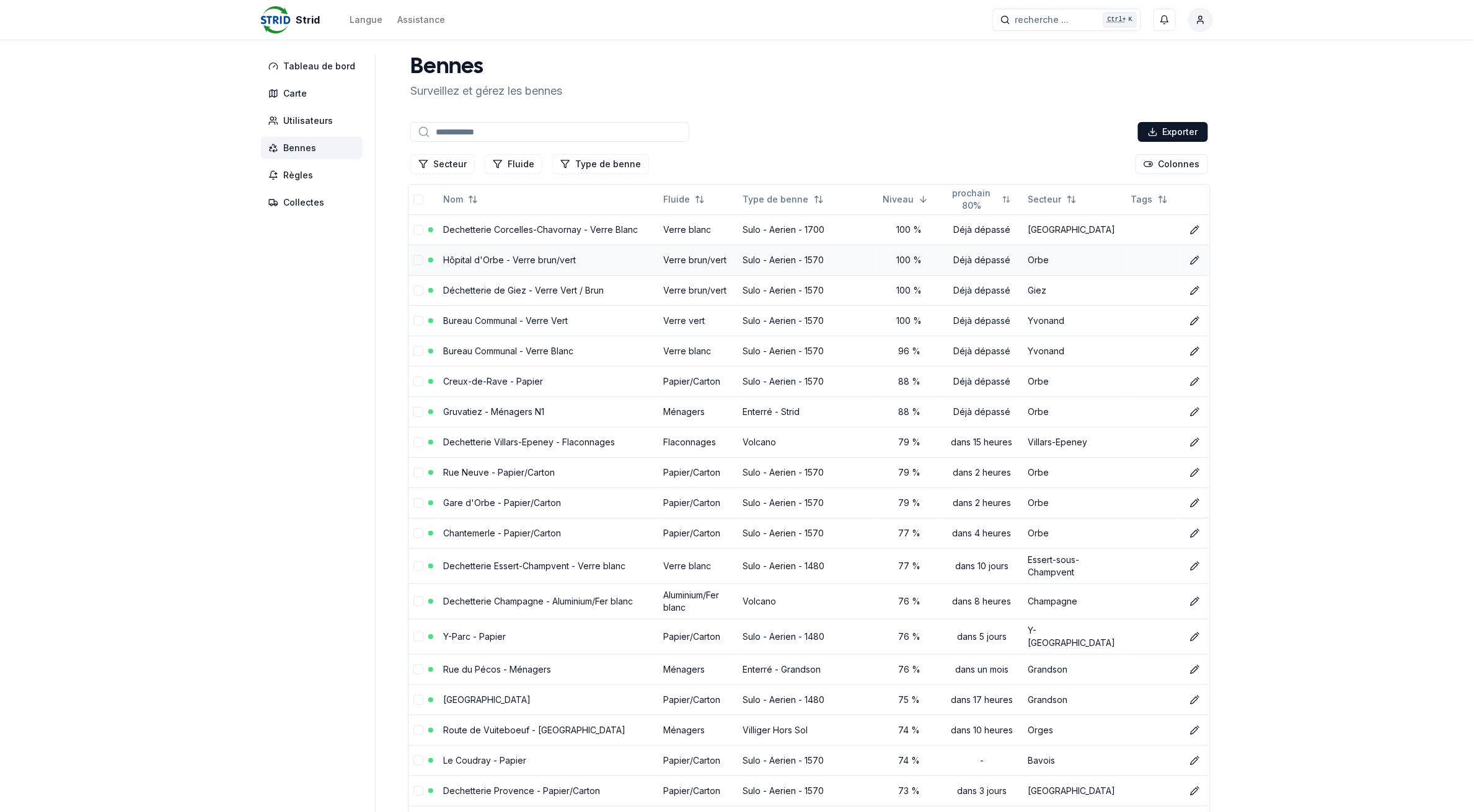
click at [475, 265] on link "Hôpital d'Orbe - Verre brun/vert" at bounding box center [509, 260] width 132 height 10
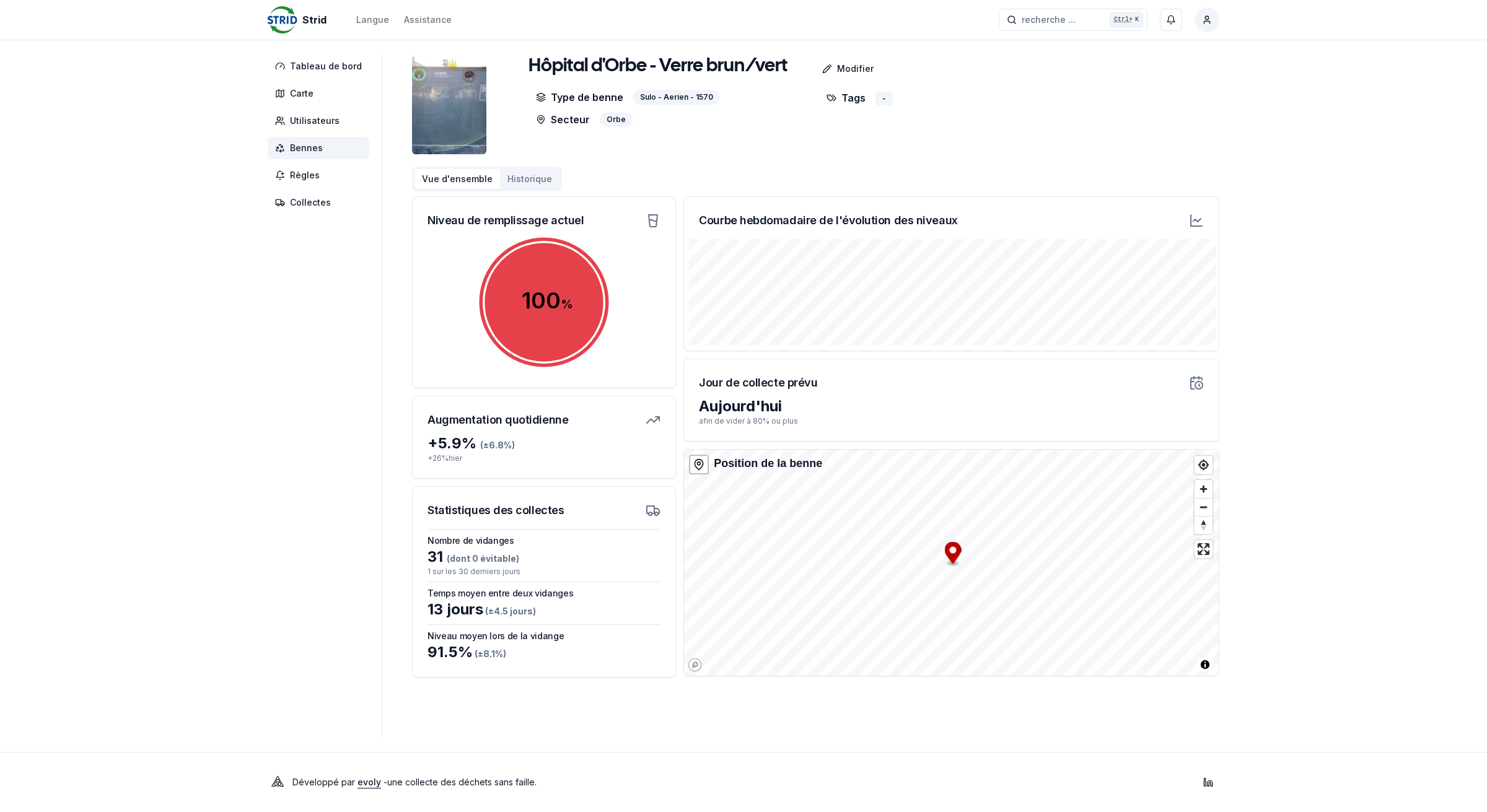
click at [319, 143] on span "Bennes" at bounding box center [306, 148] width 33 height 12
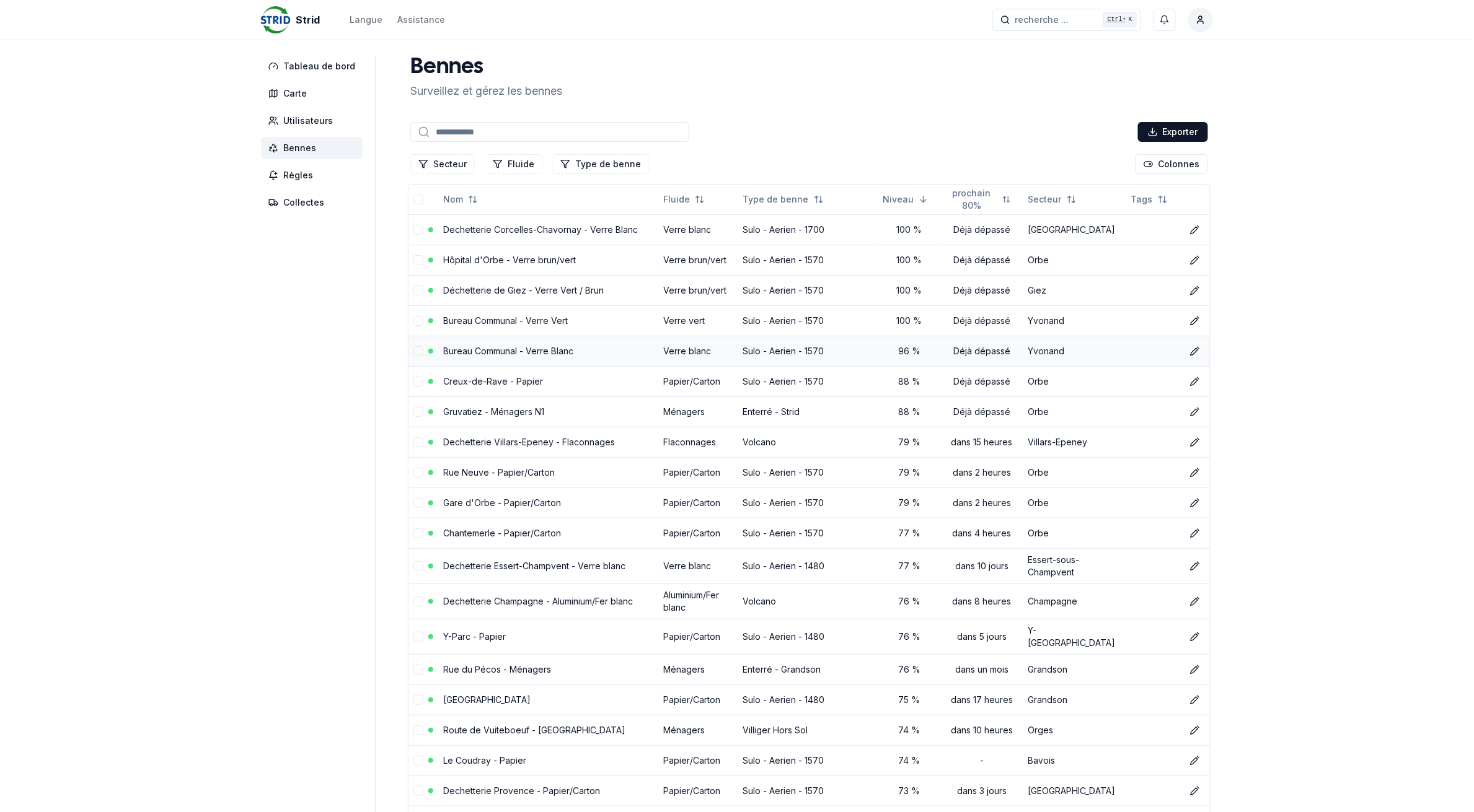
click at [532, 354] on link "Bureau Communal - Verre Blanc" at bounding box center [508, 351] width 130 height 10
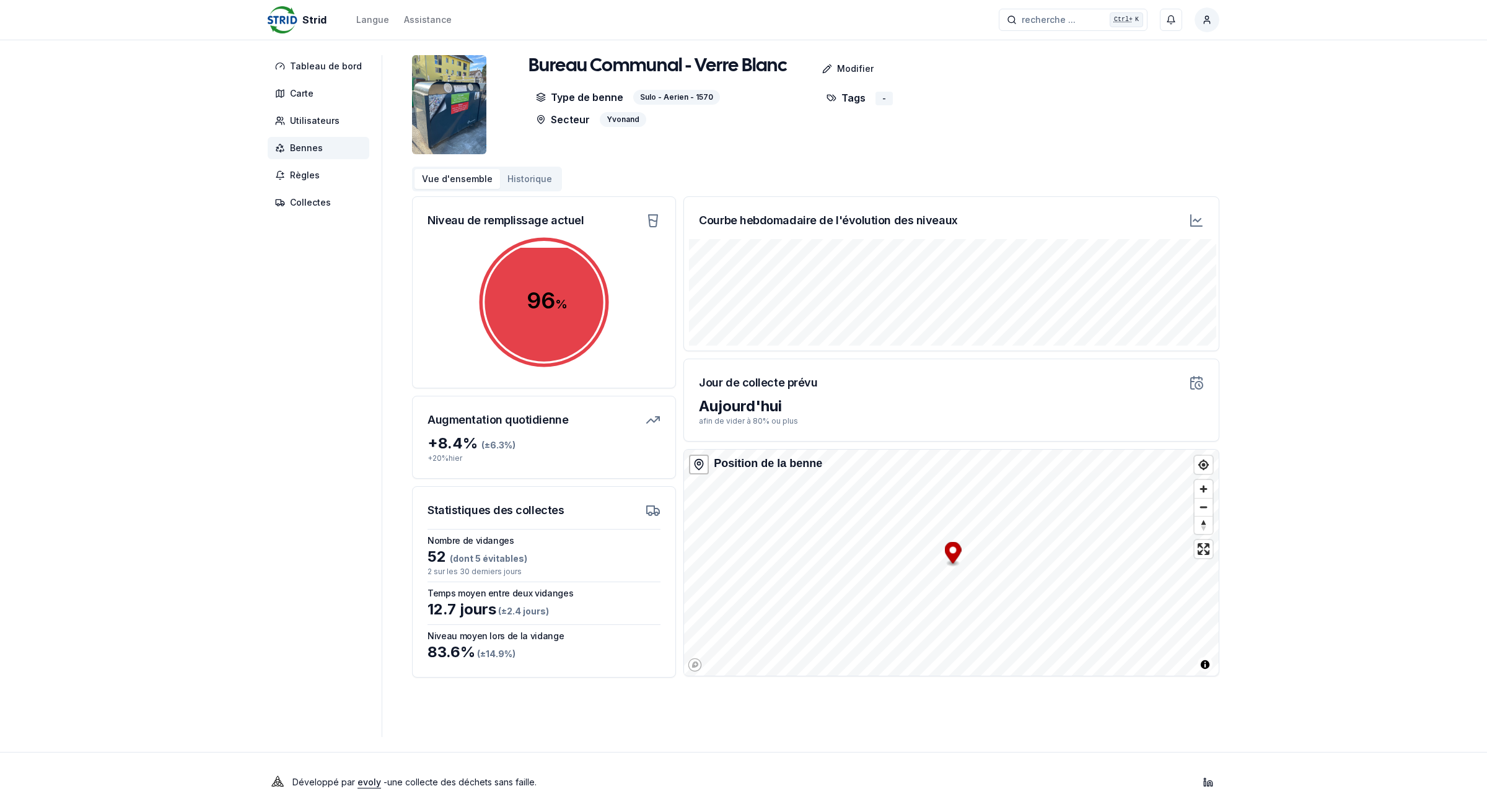
click at [299, 146] on span "Bennes" at bounding box center [306, 148] width 33 height 12
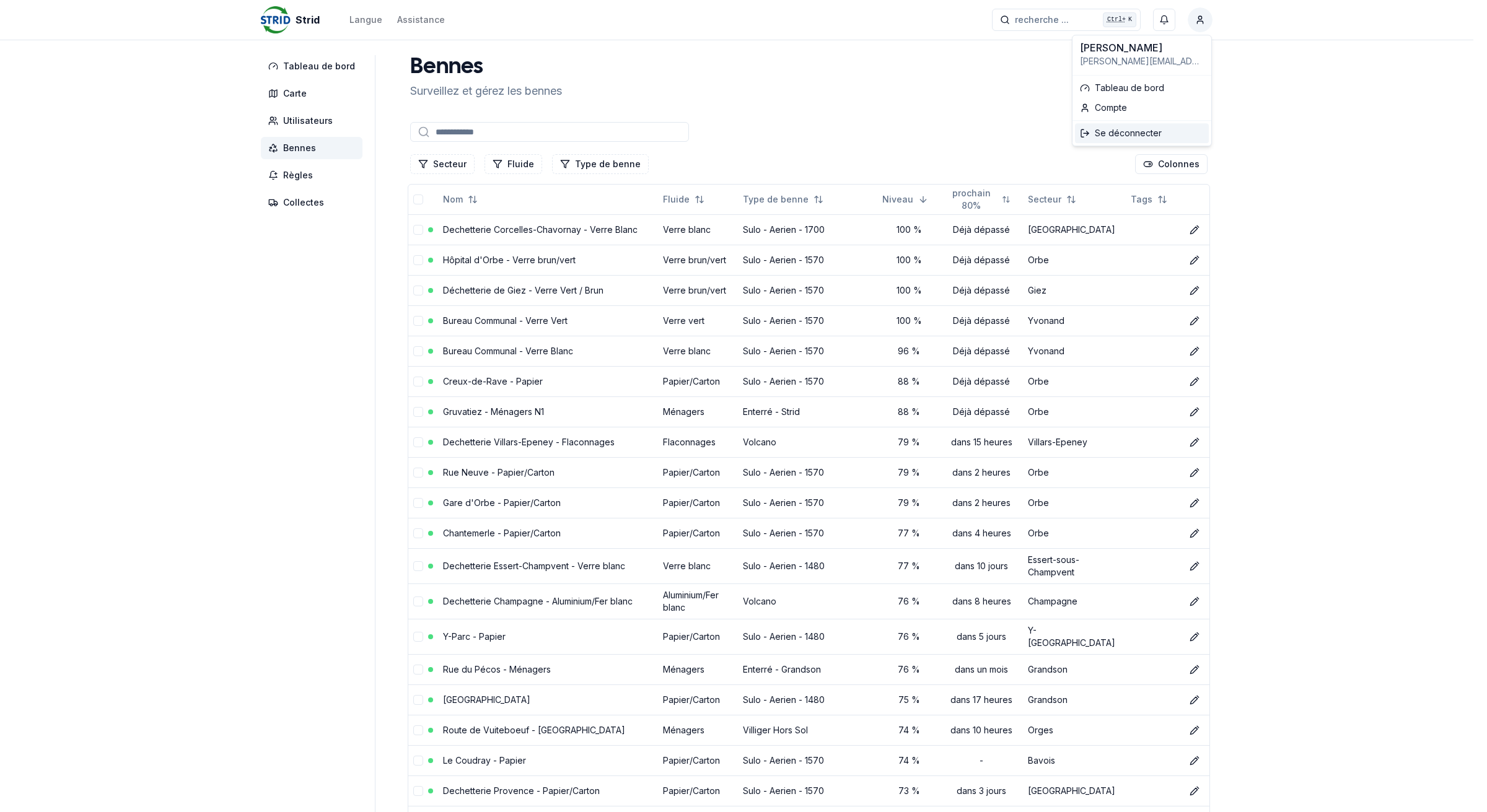
click at [1141, 132] on div "Se déconnecter" at bounding box center [1142, 133] width 134 height 20
